Goal: Transaction & Acquisition: Purchase product/service

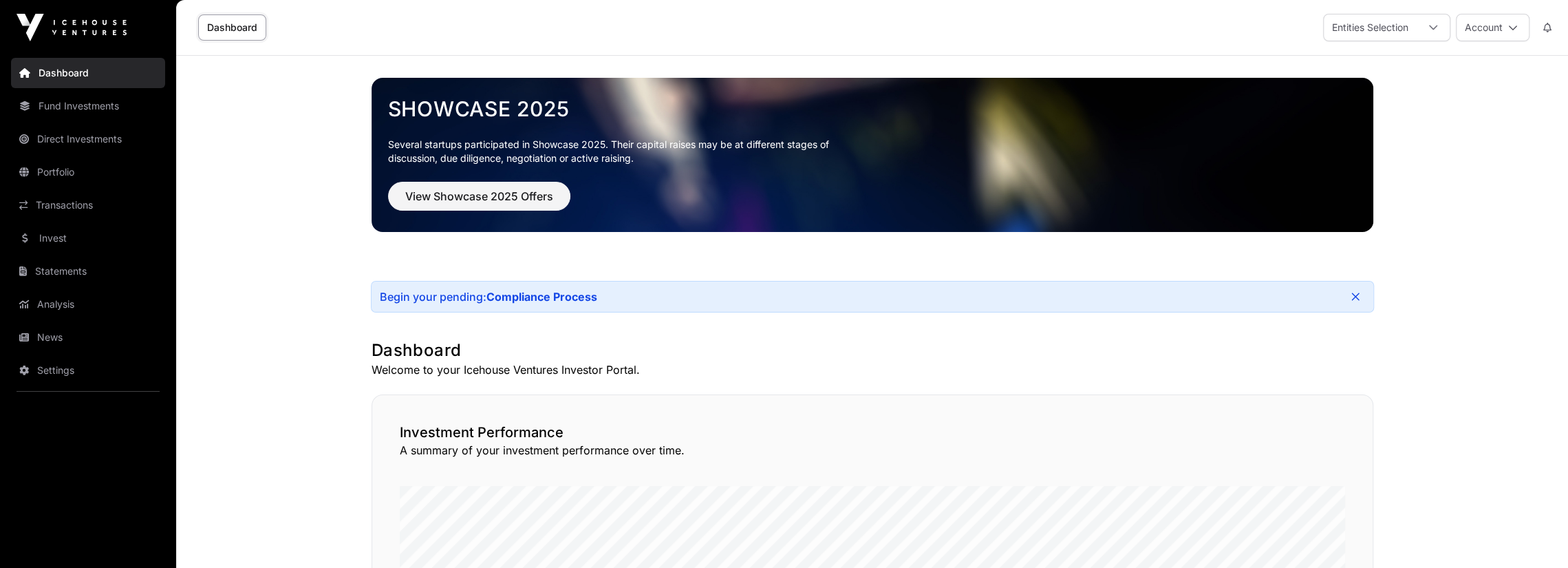
click at [64, 231] on link "Invest" at bounding box center [88, 238] width 154 height 30
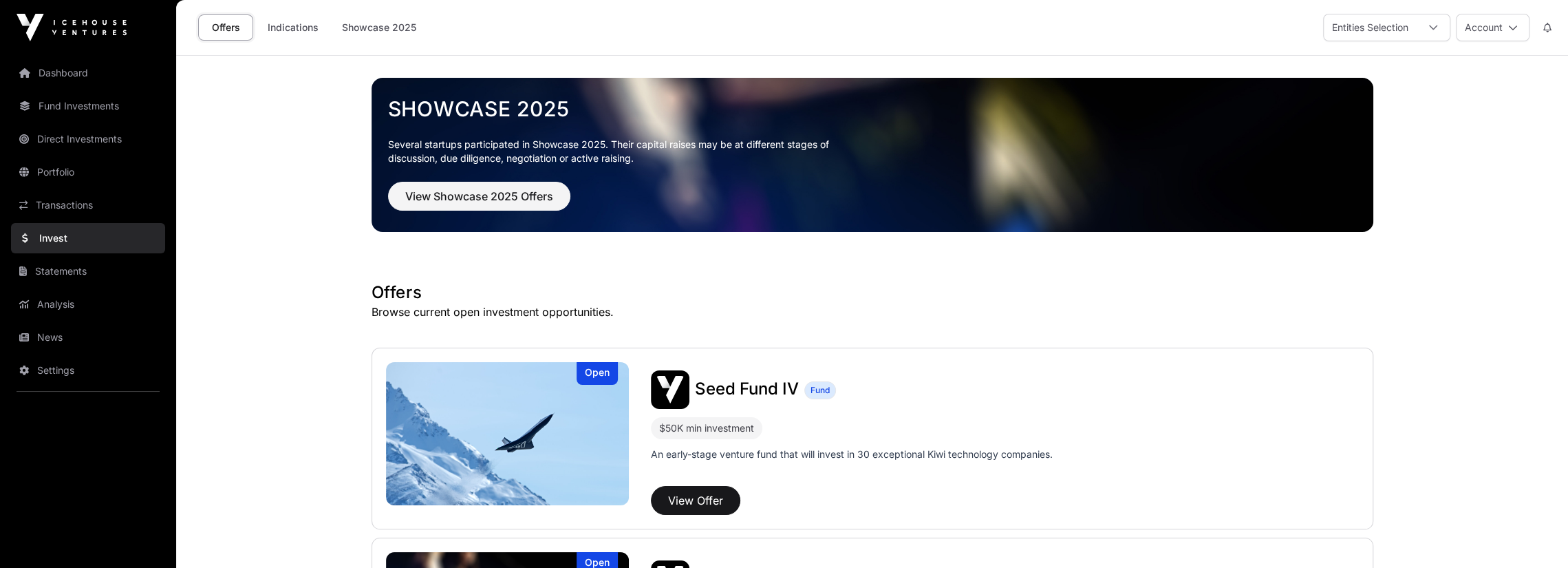
click at [1495, 26] on button "Account" at bounding box center [1493, 27] width 74 height 27
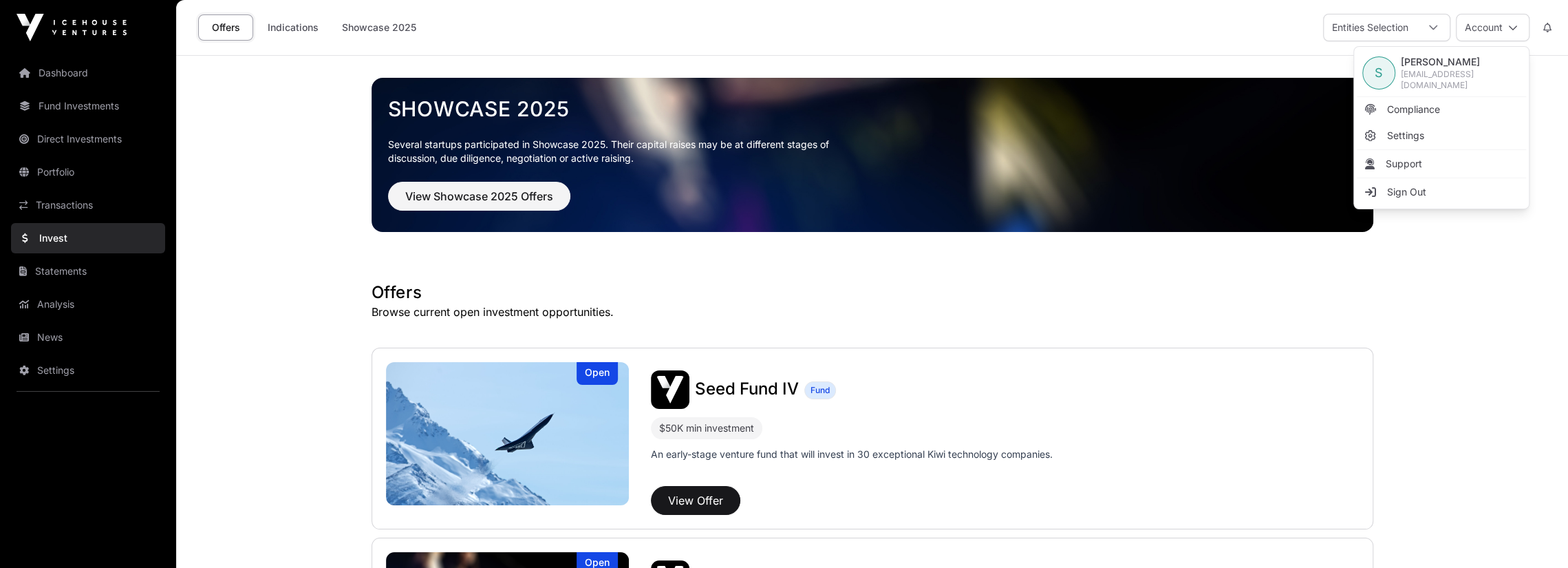
click at [1495, 26] on button "Account" at bounding box center [1493, 27] width 74 height 27
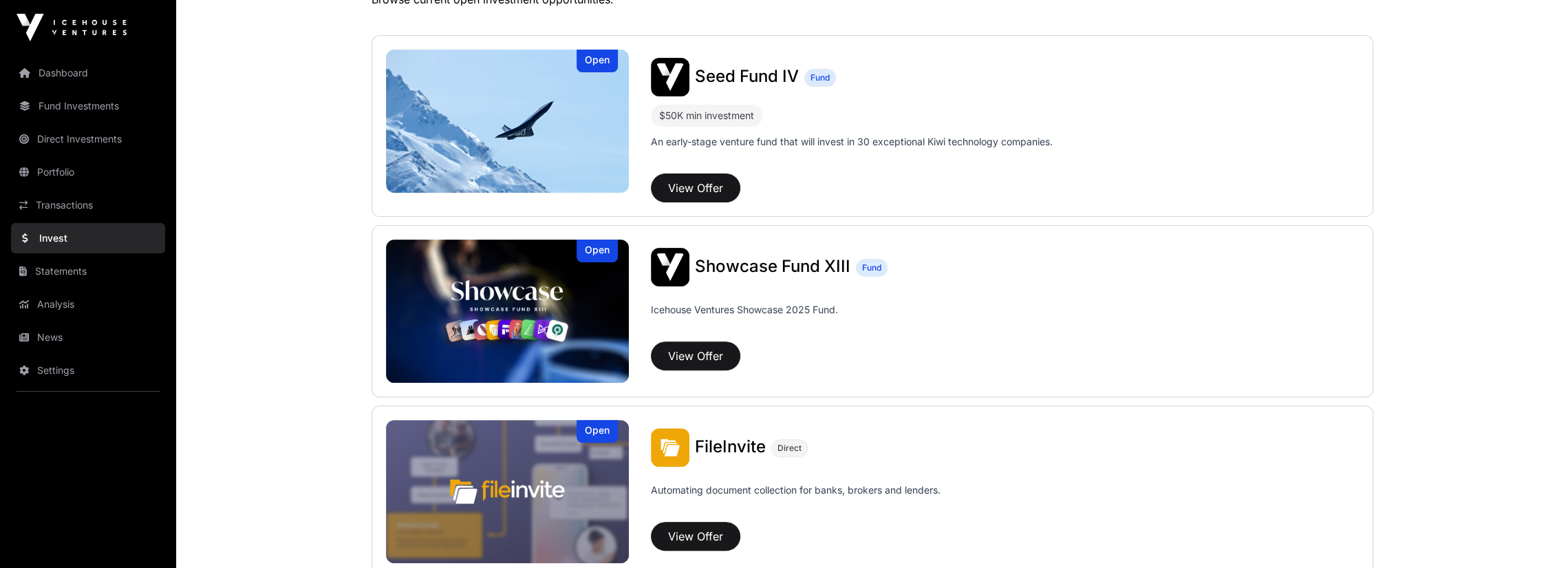
scroll to position [344, 0]
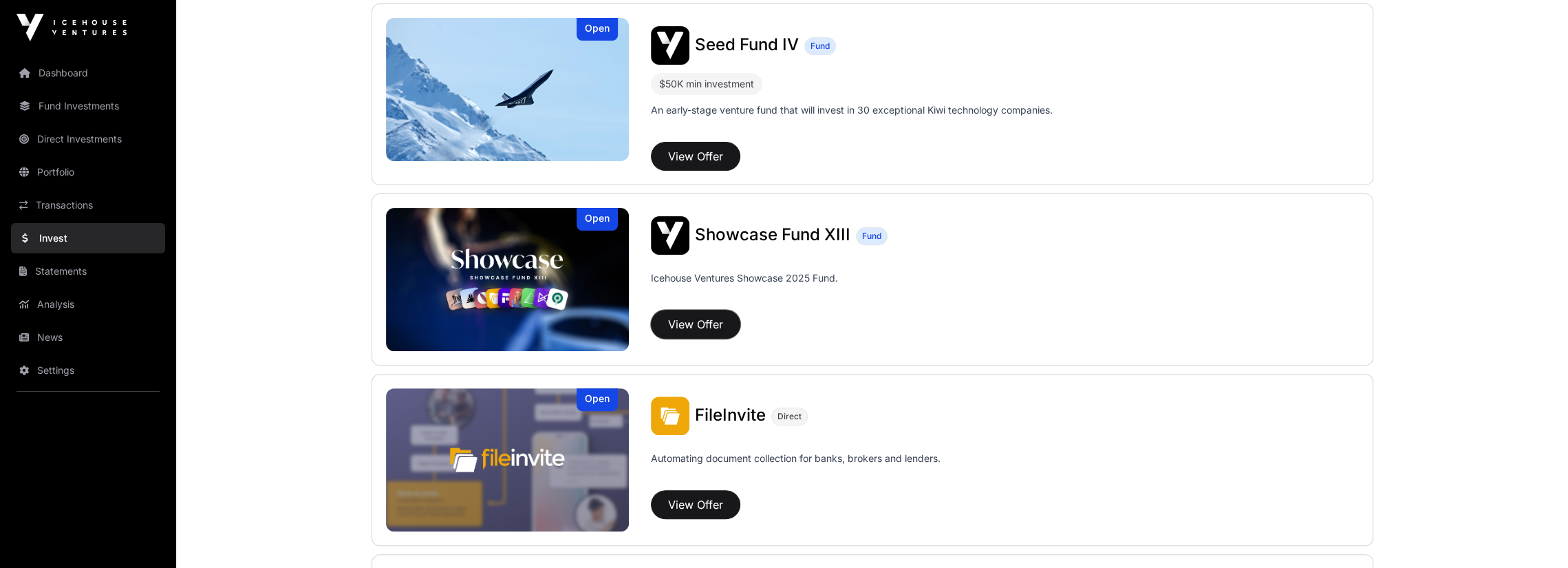
click at [700, 319] on button "View Offer" at bounding box center [695, 324] width 89 height 29
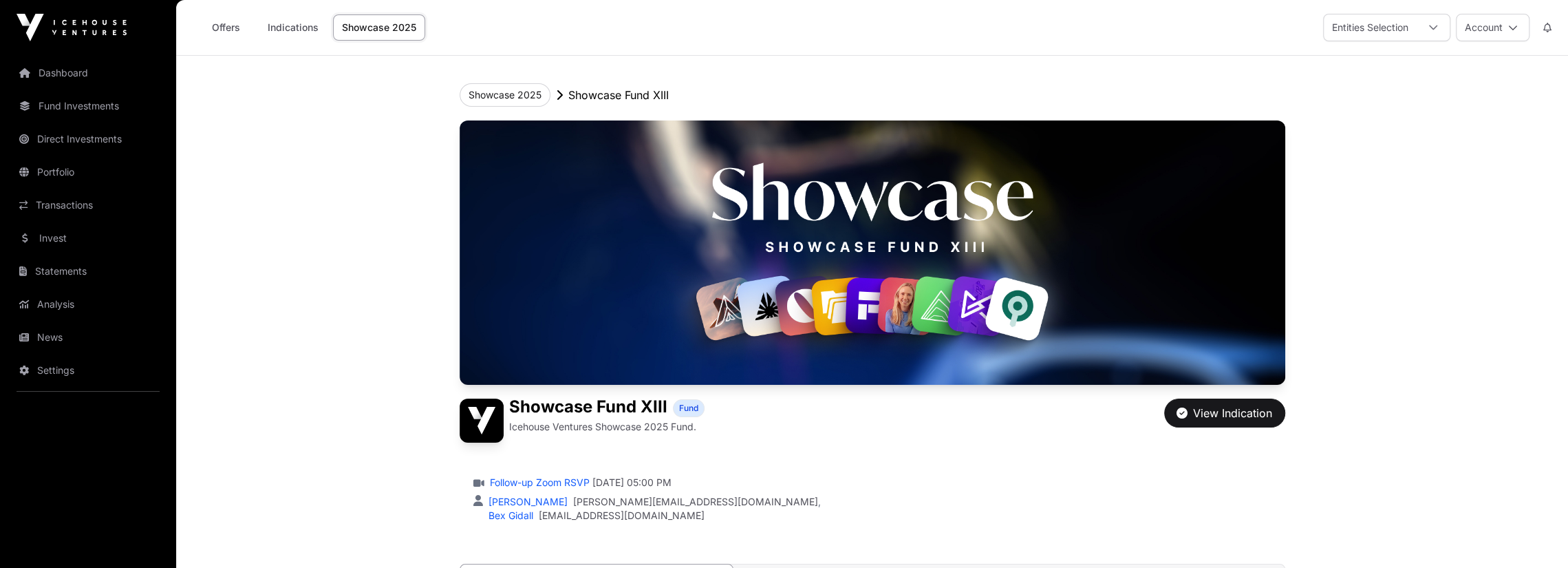
click at [68, 72] on link "Dashboard" at bounding box center [88, 72] width 154 height 30
